Goal: Information Seeking & Learning: Learn about a topic

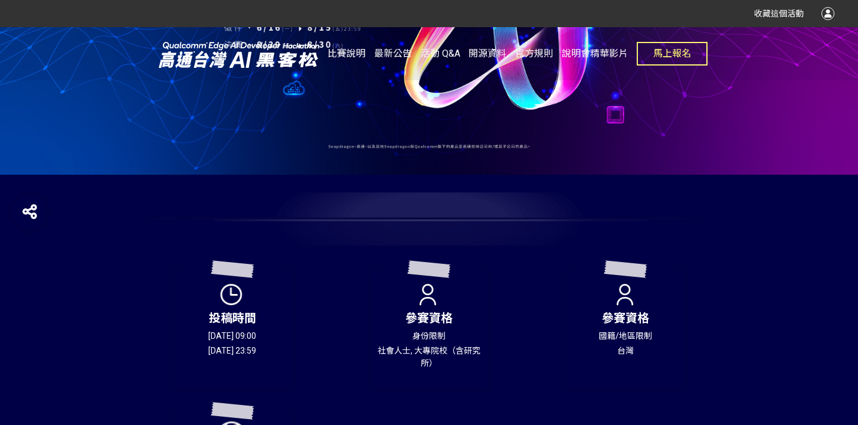
scroll to position [212, 0]
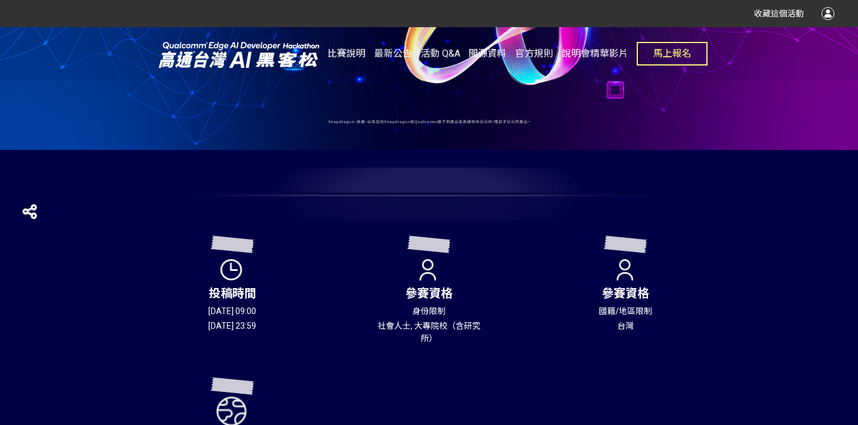
click at [482, 53] on span "開源資料" at bounding box center [488, 53] width 38 height 11
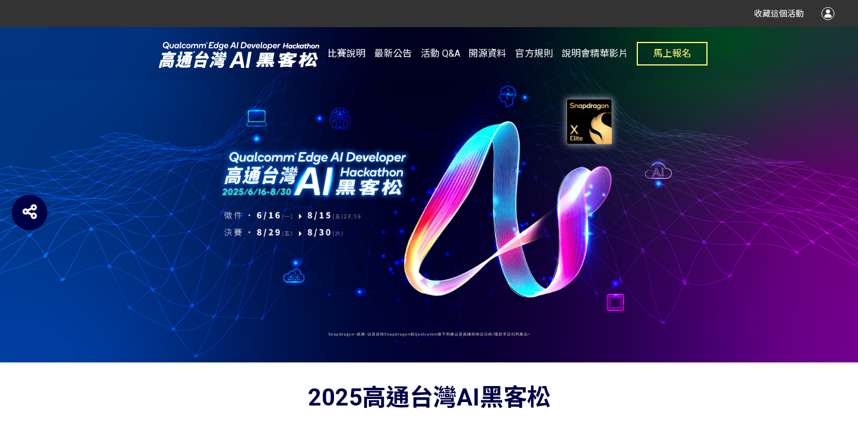
click at [386, 50] on span "最新公告" at bounding box center [393, 53] width 38 height 11
click at [359, 52] on span "比賽說明" at bounding box center [347, 53] width 38 height 11
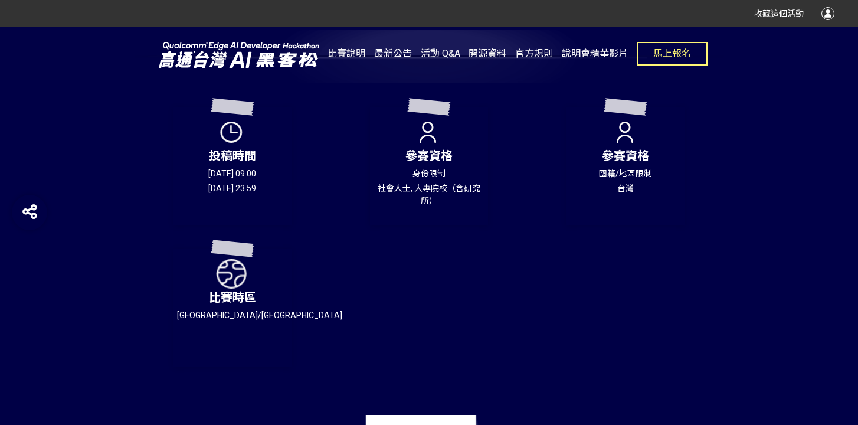
scroll to position [352, 0]
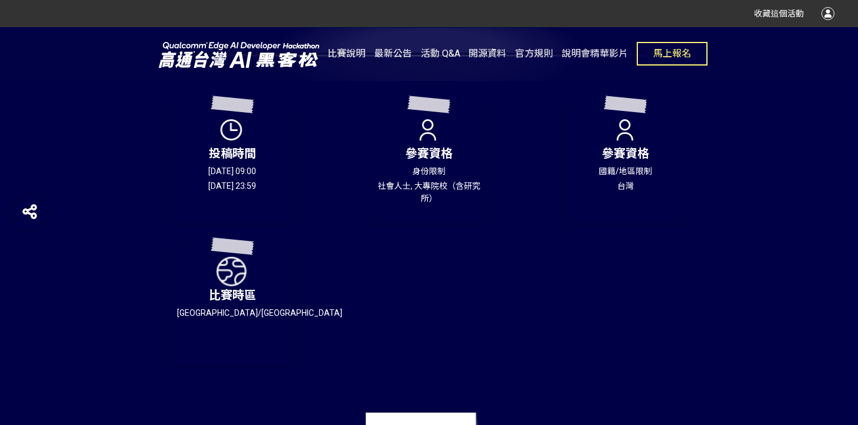
click at [391, 54] on span "最新公告" at bounding box center [393, 53] width 38 height 11
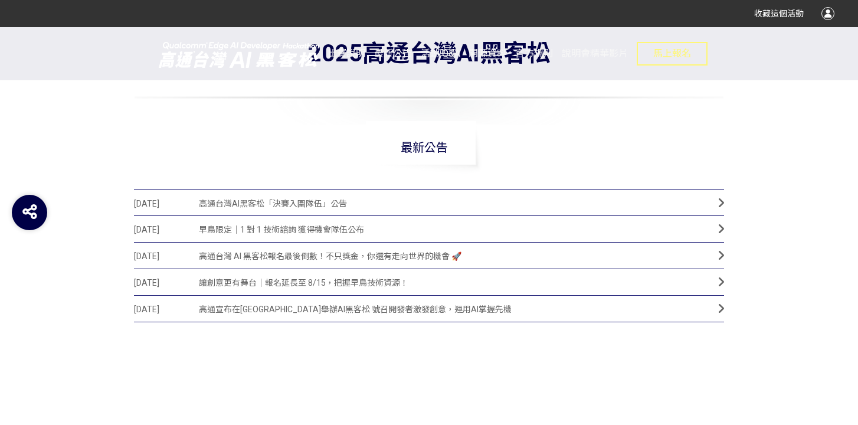
scroll to position [418, 0]
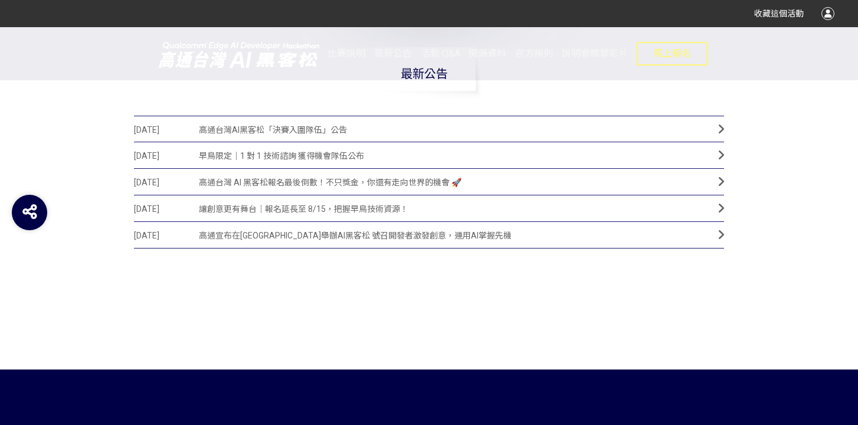
click at [335, 132] on span "高通台灣AI黑客松「決賽入圍隊伍」公告" at bounding box center [450, 130] width 502 height 27
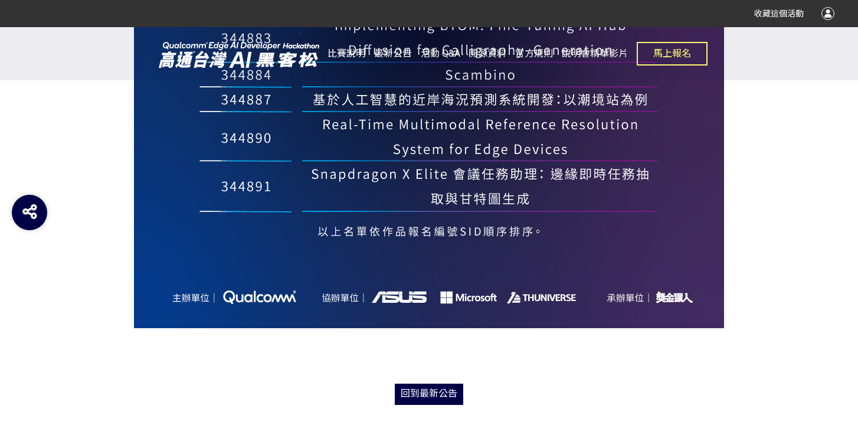
scroll to position [1159, 0]
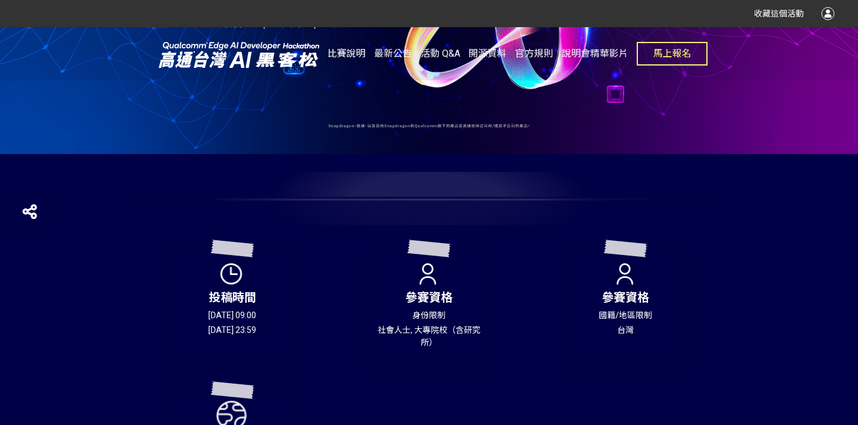
scroll to position [212, 0]
